Goal: Task Accomplishment & Management: Manage account settings

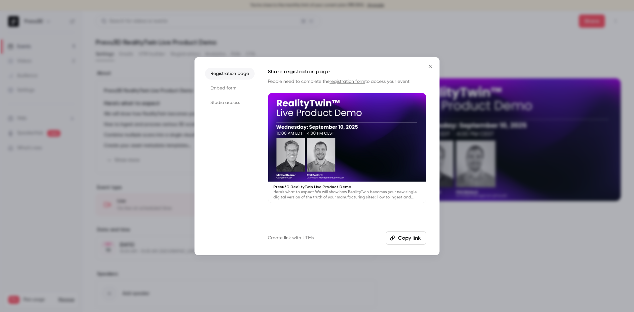
click at [433, 65] on icon "Close" at bounding box center [430, 66] width 8 height 5
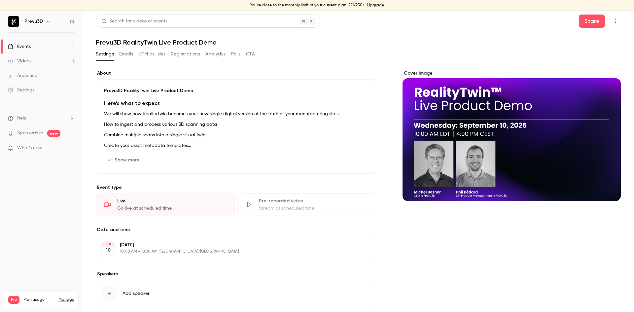
click at [188, 52] on button "Registrations" at bounding box center [185, 54] width 29 height 11
